Goal: Transaction & Acquisition: Purchase product/service

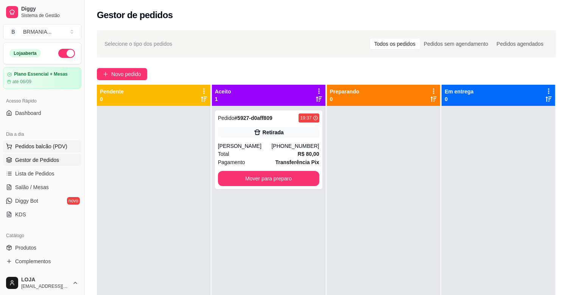
click at [40, 148] on span "Pedidos balcão (PDV)" at bounding box center [41, 147] width 52 height 8
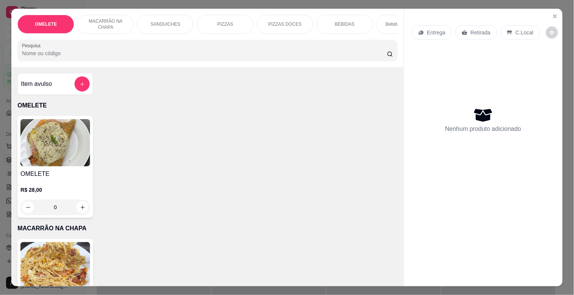
click at [236, 15] on div "PIZZAS" at bounding box center [225, 24] width 57 height 19
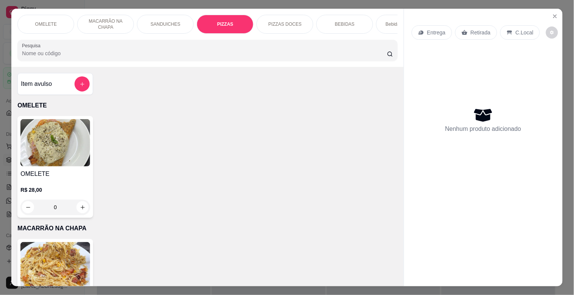
scroll to position [18, 0]
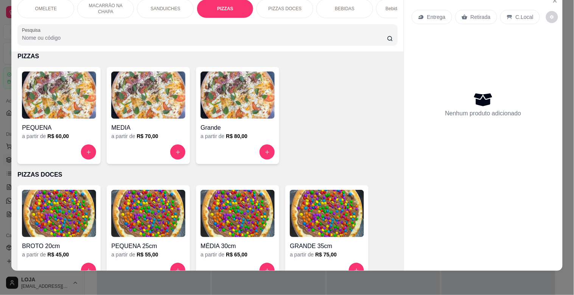
click at [222, 97] on img at bounding box center [238, 95] width 74 height 47
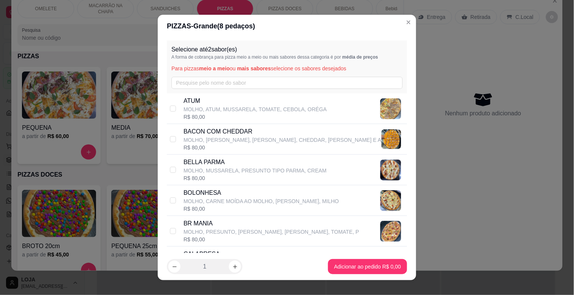
click at [184, 229] on p "MOLHO, PRESUNTO, [PERSON_NAME], [PERSON_NAME], TOMATE, P" at bounding box center [272, 232] width 176 height 8
checkbox input "true"
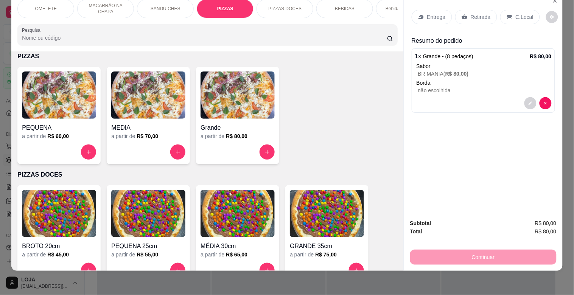
click at [207, 107] on img at bounding box center [238, 95] width 74 height 47
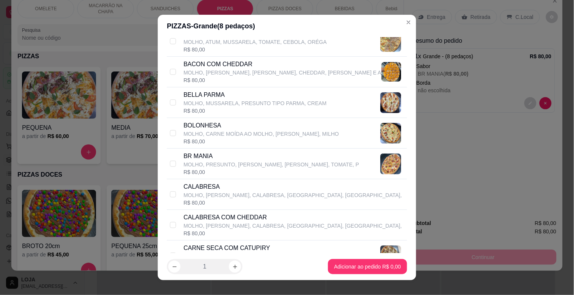
scroll to position [84, 0]
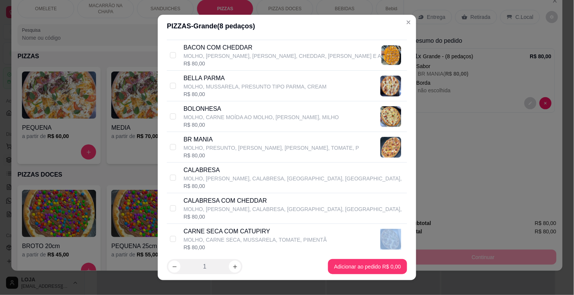
click at [400, 247] on div "Selecione até 2 sabor(es) A forma de cobrança para pizza meio a meio ou mais sa…" at bounding box center [287, 145] width 258 height 216
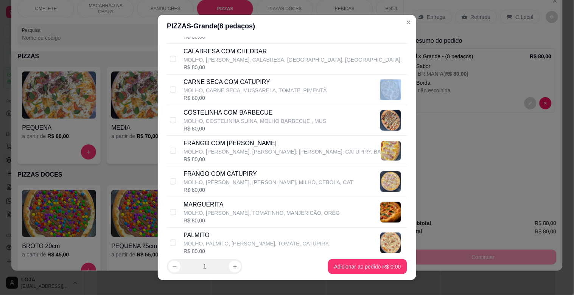
scroll to position [269, 0]
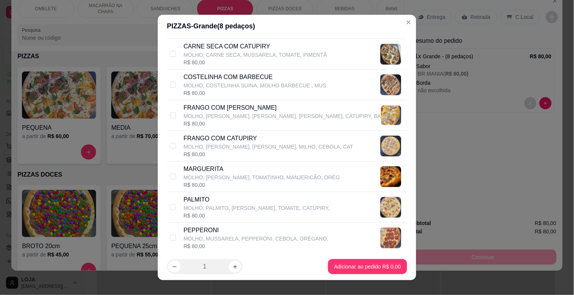
click at [220, 138] on p "FRANGO COM CATUPIRY" at bounding box center [269, 138] width 170 height 9
checkbox input "true"
click at [366, 258] on footer "1 Adicionar ao pedido R$ 80,00" at bounding box center [287, 266] width 258 height 27
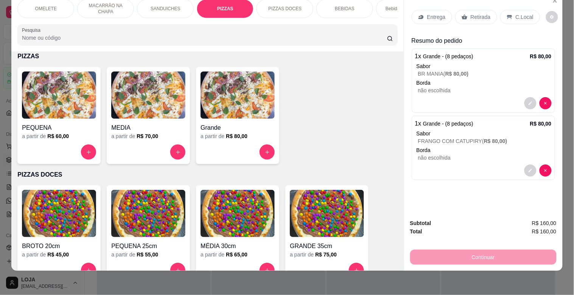
drag, startPoint x: 244, startPoint y: 40, endPoint x: 18, endPoint y: 43, distance: 225.5
click at [18, 43] on div "Pesquisa" at bounding box center [207, 34] width 380 height 21
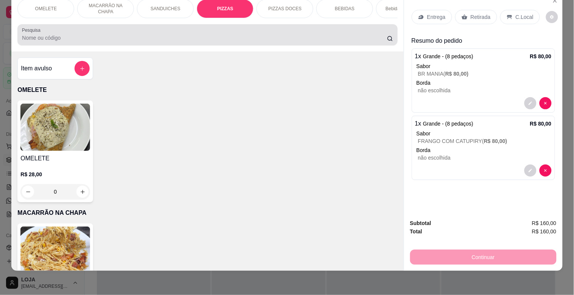
click at [356, 35] on input "Pesquisa" at bounding box center [204, 38] width 365 height 8
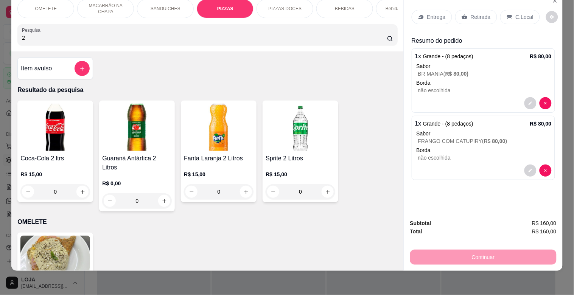
type input "2"
click at [53, 154] on h4 "Coca-Cola 2 ltrs" at bounding box center [55, 158] width 70 height 9
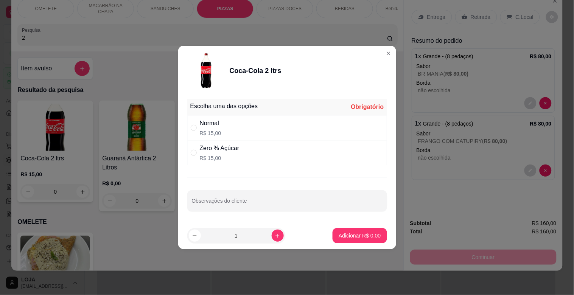
drag, startPoint x: 217, startPoint y: 151, endPoint x: 274, endPoint y: 187, distance: 67.7
click at [218, 151] on div "Zero % Açúcar" at bounding box center [220, 148] width 40 height 9
radio input "true"
click at [353, 233] on p "Adicionar R$ 15,00" at bounding box center [358, 235] width 44 height 7
type input "1"
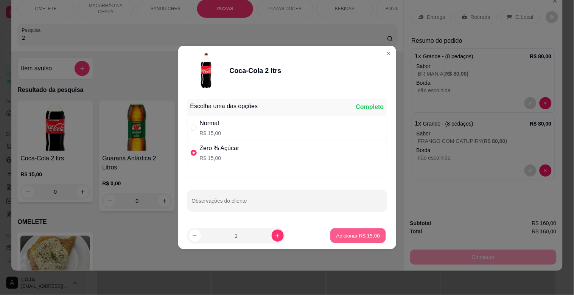
type input "1"
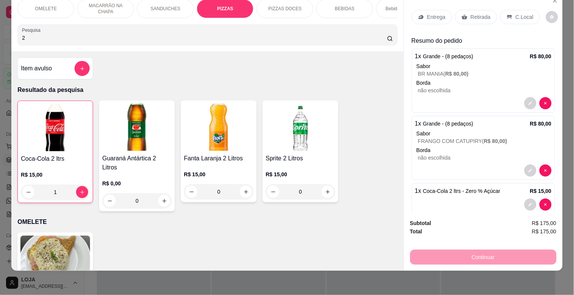
click at [207, 163] on div "R$ 15,00 0" at bounding box center [219, 181] width 70 height 36
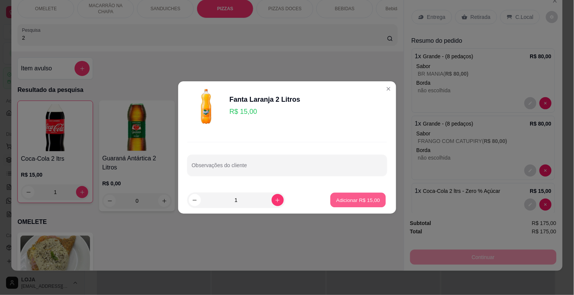
click at [339, 204] on button "Adicionar R$ 15,00" at bounding box center [359, 200] width 56 height 15
type input "1"
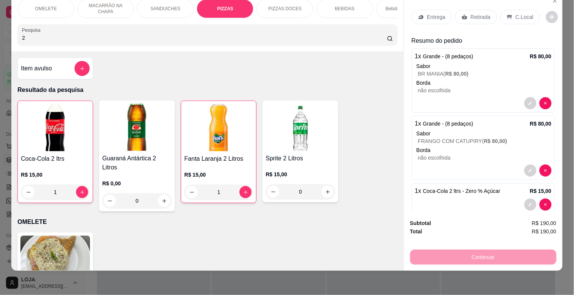
click at [481, 13] on p "Retirada" at bounding box center [481, 17] width 20 height 8
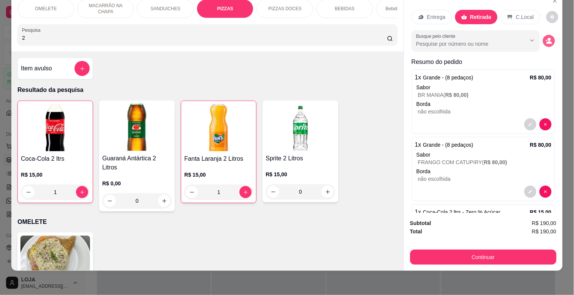
click at [546, 37] on icon "decrease-product-quantity" at bounding box center [549, 40] width 7 height 7
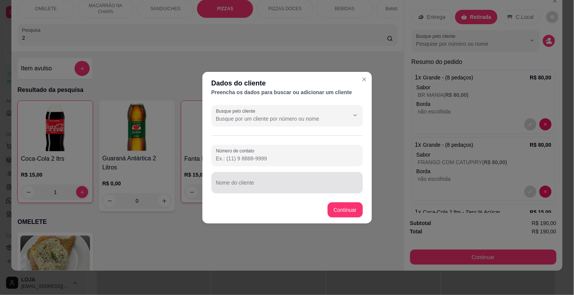
click at [307, 186] on input "Nome do cliente" at bounding box center [287, 186] width 142 height 8
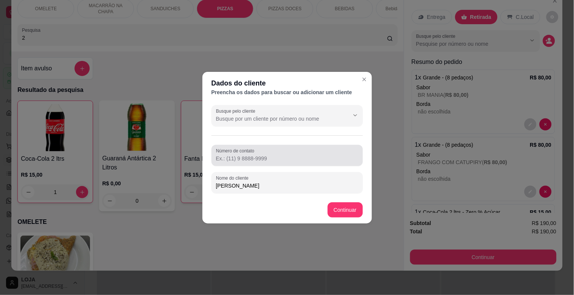
type input "[PERSON_NAME]"
click at [304, 157] on input "Número de contato" at bounding box center [287, 159] width 142 height 8
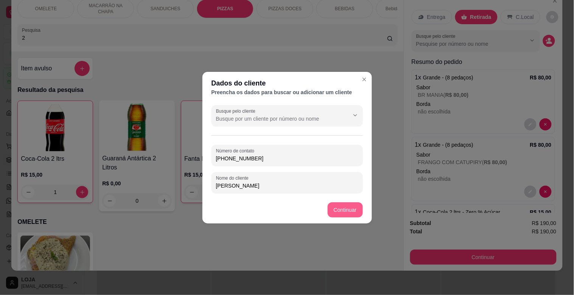
type input "[PHONE_NUMBER]"
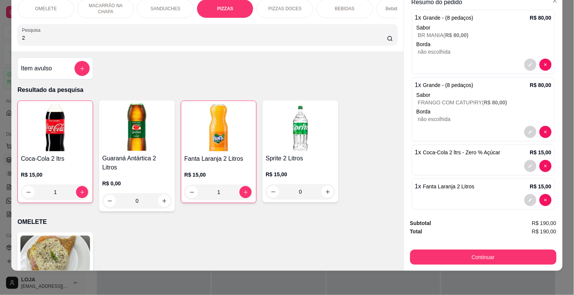
scroll to position [79, 0]
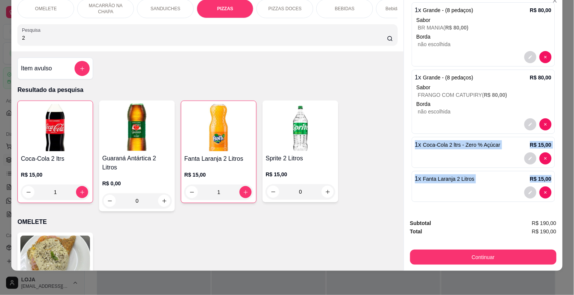
drag, startPoint x: 546, startPoint y: 185, endPoint x: 546, endPoint y: 107, distance: 78.7
click at [546, 107] on div "Entrega Retirada C.Local Cliente [PERSON_NAME] - [PHONE_NUMBER] Cashback nesta …" at bounding box center [483, 102] width 159 height 219
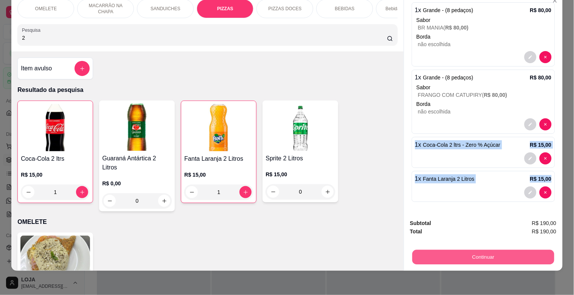
click at [510, 250] on button "Continuar" at bounding box center [483, 257] width 142 height 15
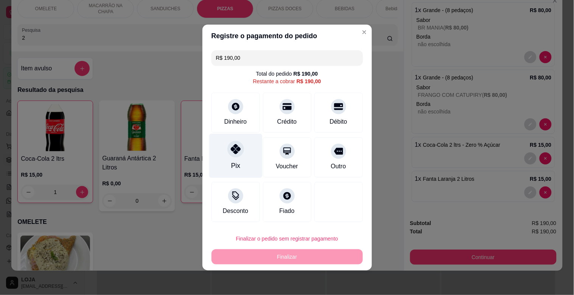
click at [233, 163] on div "Pix" at bounding box center [235, 166] width 9 height 10
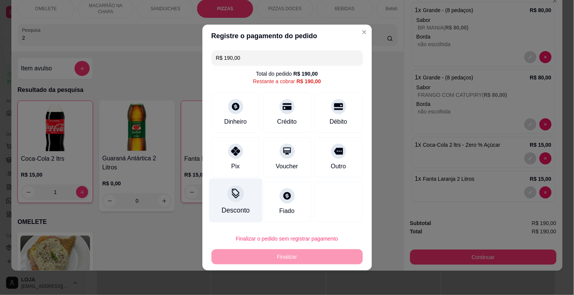
type input "R$ 0,00"
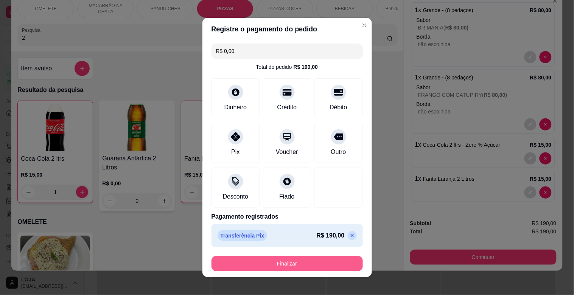
click at [285, 264] on button "Finalizar" at bounding box center [287, 263] width 151 height 15
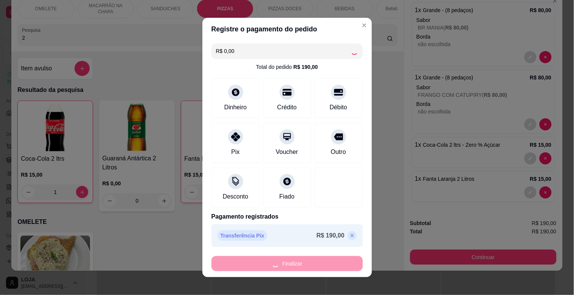
type input "0"
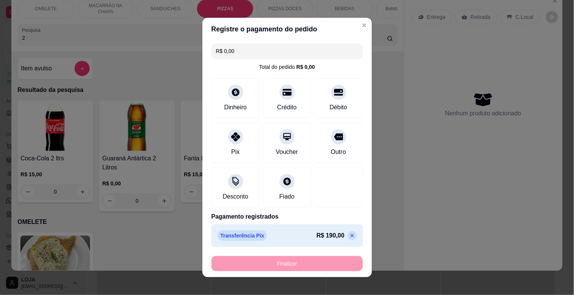
type input "-R$ 190,00"
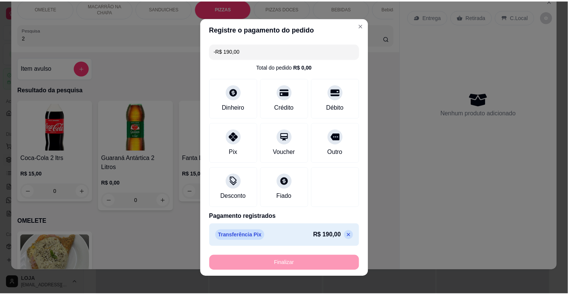
scroll to position [0, 0]
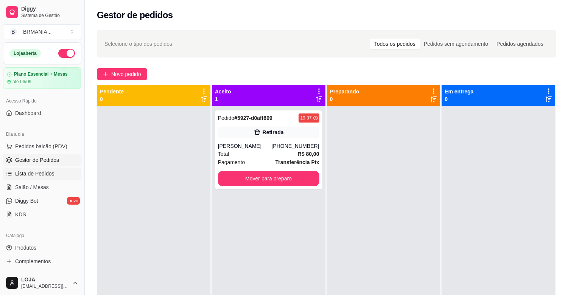
click at [35, 169] on link "Lista de Pedidos" at bounding box center [42, 174] width 78 height 12
